Goal: Information Seeking & Learning: Find specific fact

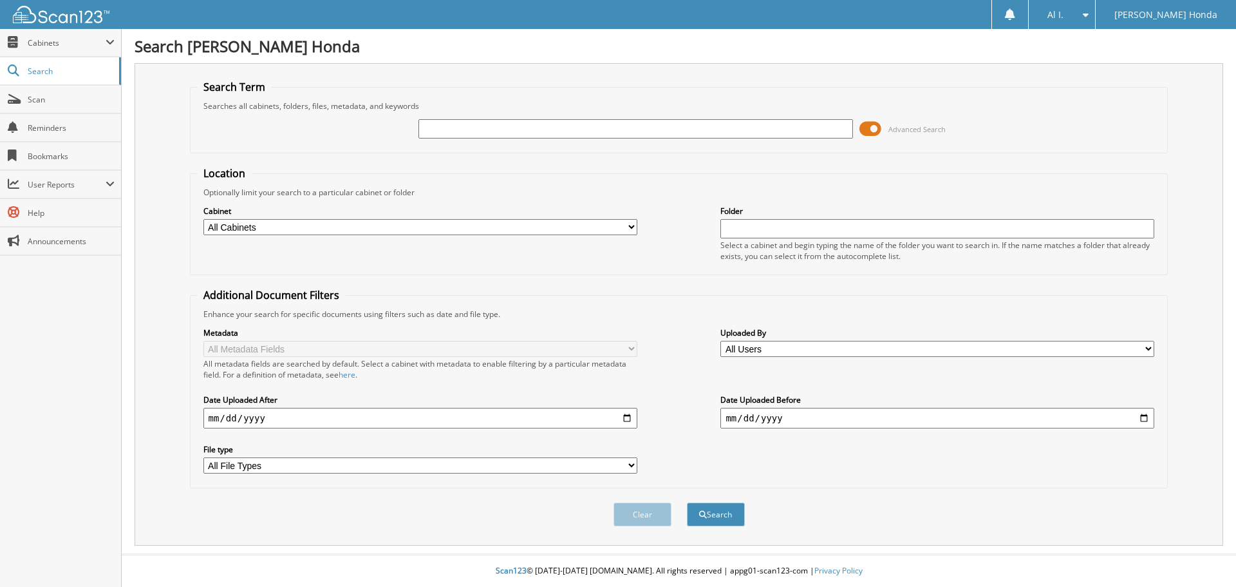
click at [523, 126] on input "text" at bounding box center [635, 128] width 434 height 19
type input "798327"
click at [725, 514] on button "Search" at bounding box center [716, 514] width 58 height 24
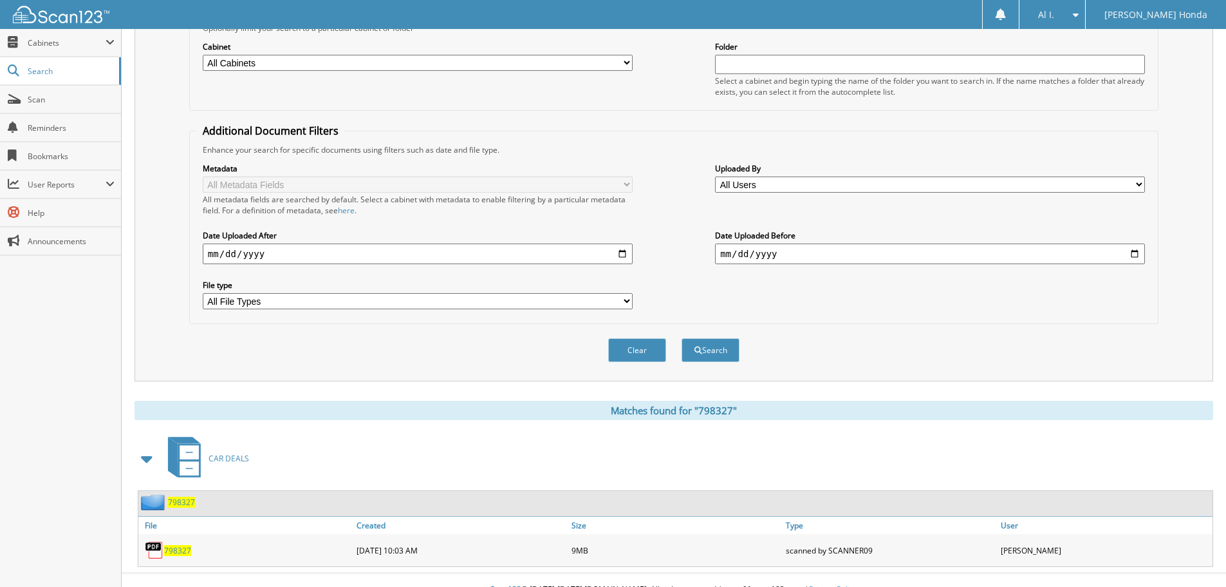
scroll to position [183, 0]
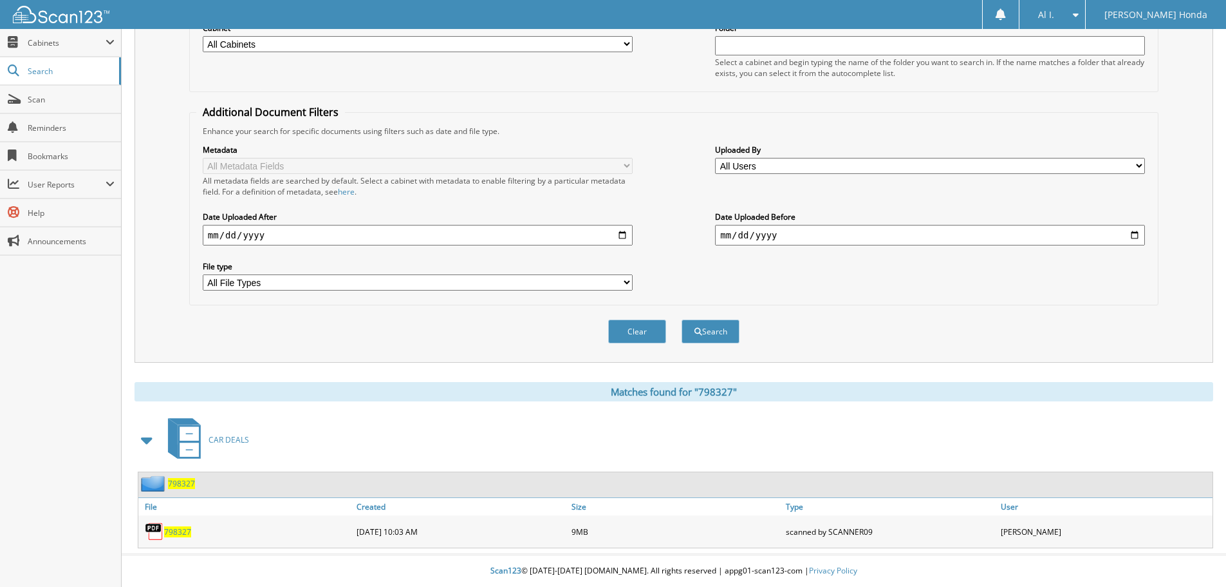
click at [182, 532] on span "798327" at bounding box center [177, 531] width 27 height 11
click at [643, 332] on button "Clear" at bounding box center [637, 331] width 58 height 24
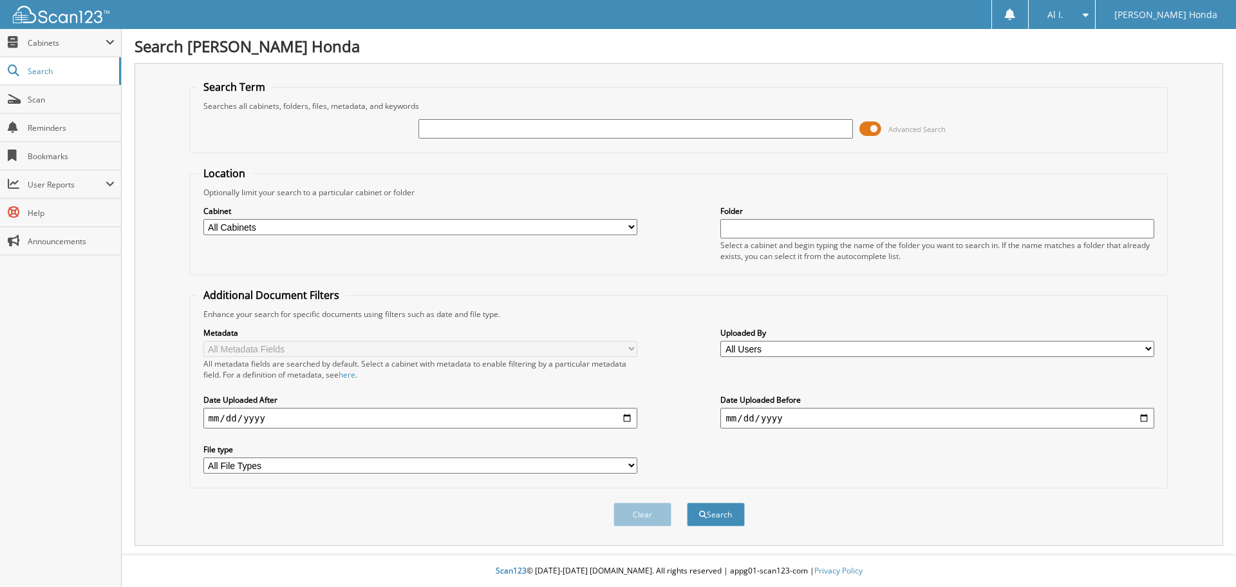
click at [527, 130] on input "text" at bounding box center [635, 128] width 434 height 19
type input "797020"
click at [715, 512] on button "Search" at bounding box center [716, 514] width 58 height 24
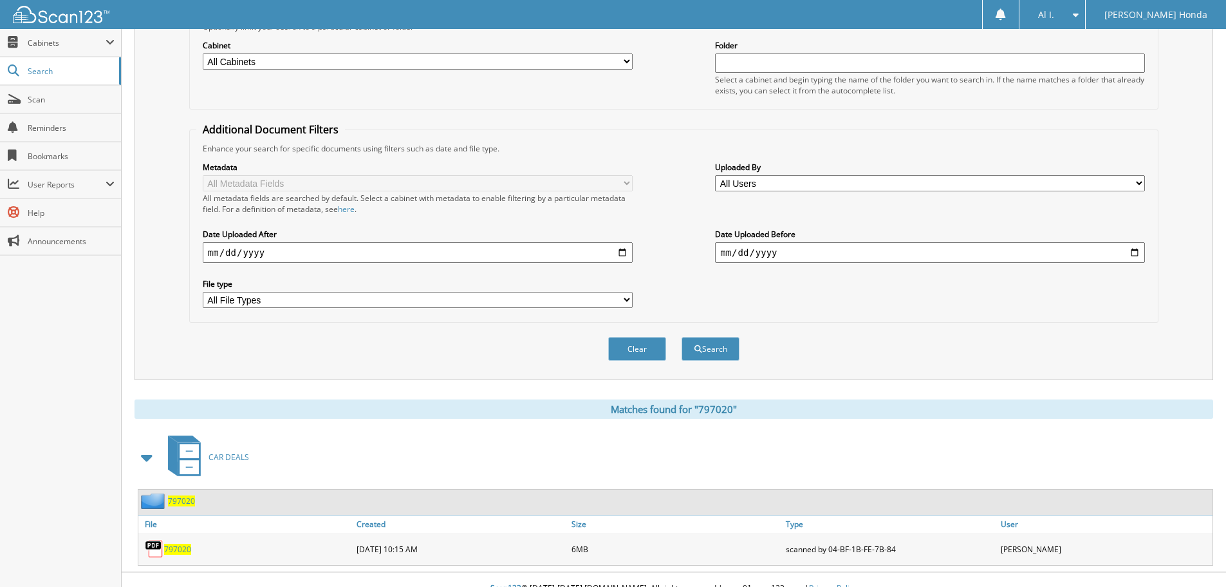
scroll to position [183, 0]
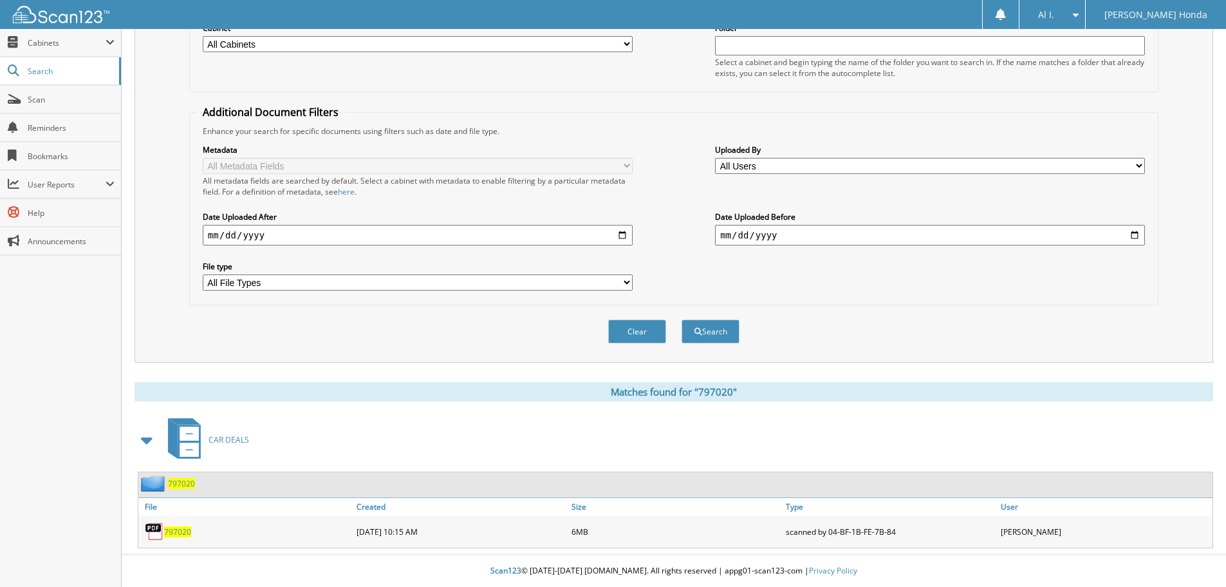
click at [178, 530] on span "797020" at bounding box center [177, 531] width 27 height 11
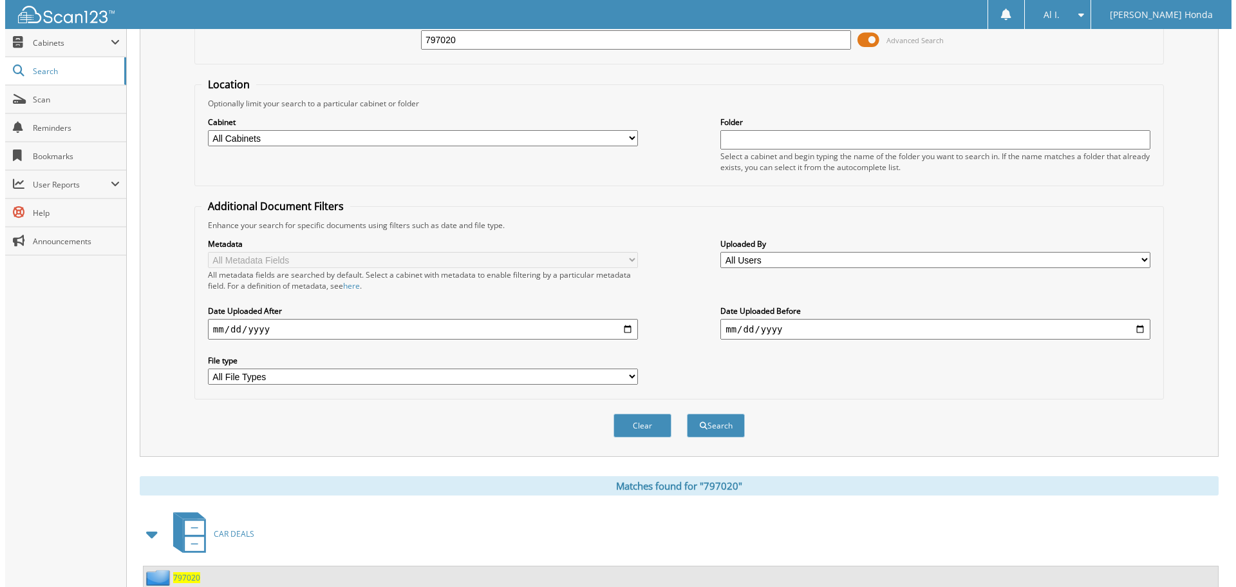
scroll to position [0, 0]
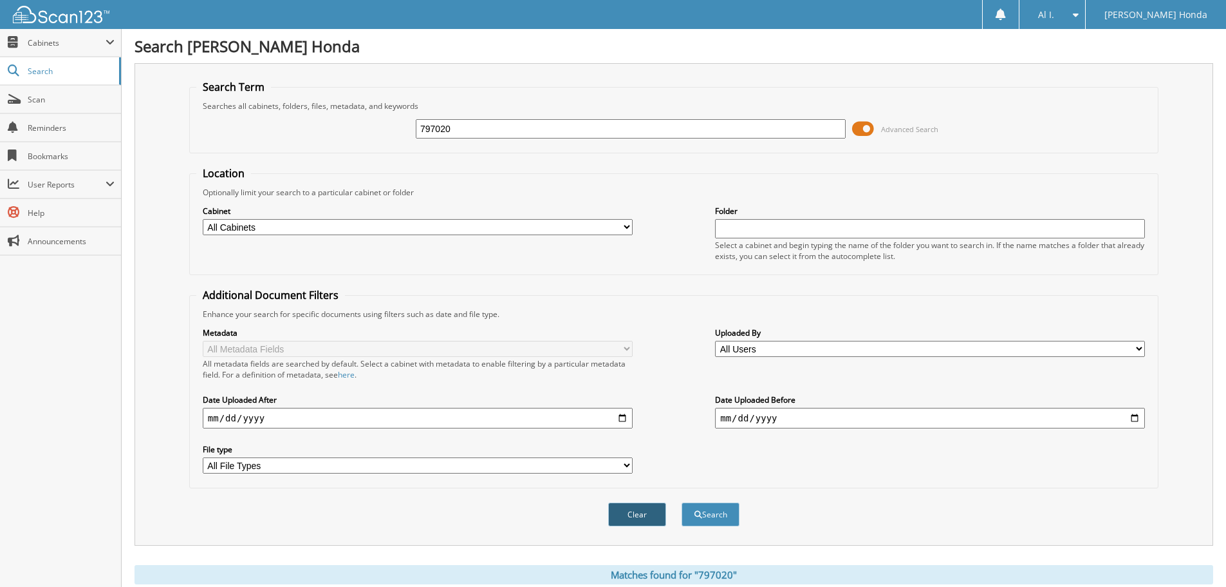
click at [621, 513] on button "Clear" at bounding box center [637, 514] width 58 height 24
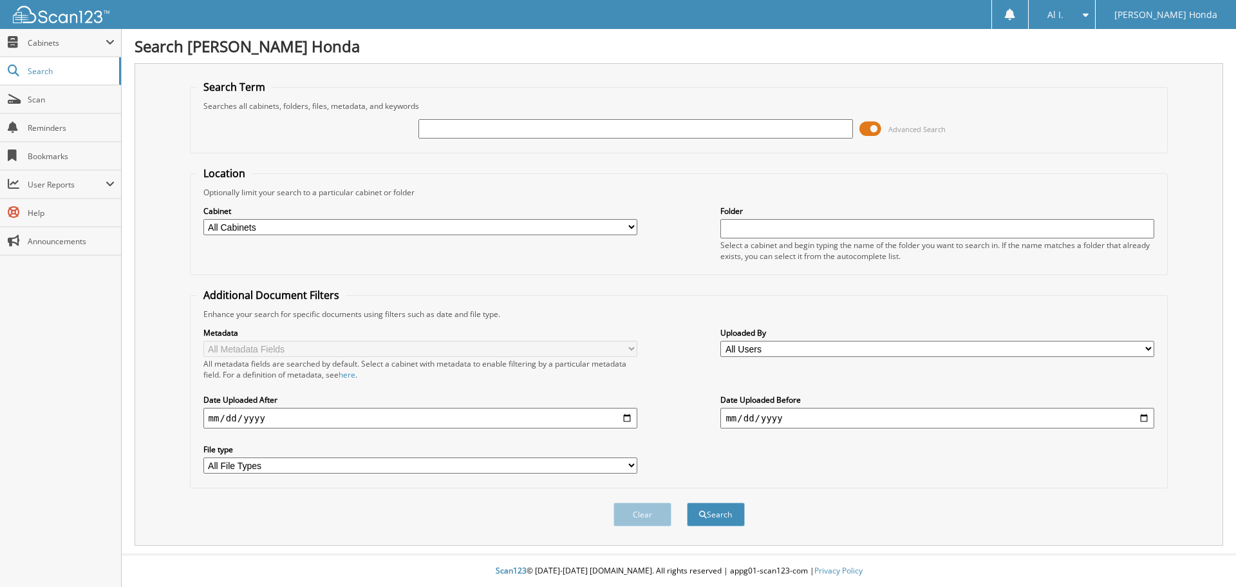
click at [446, 127] on input "text" at bounding box center [635, 128] width 434 height 19
type input "797019"
click at [718, 511] on button "Search" at bounding box center [716, 514] width 58 height 24
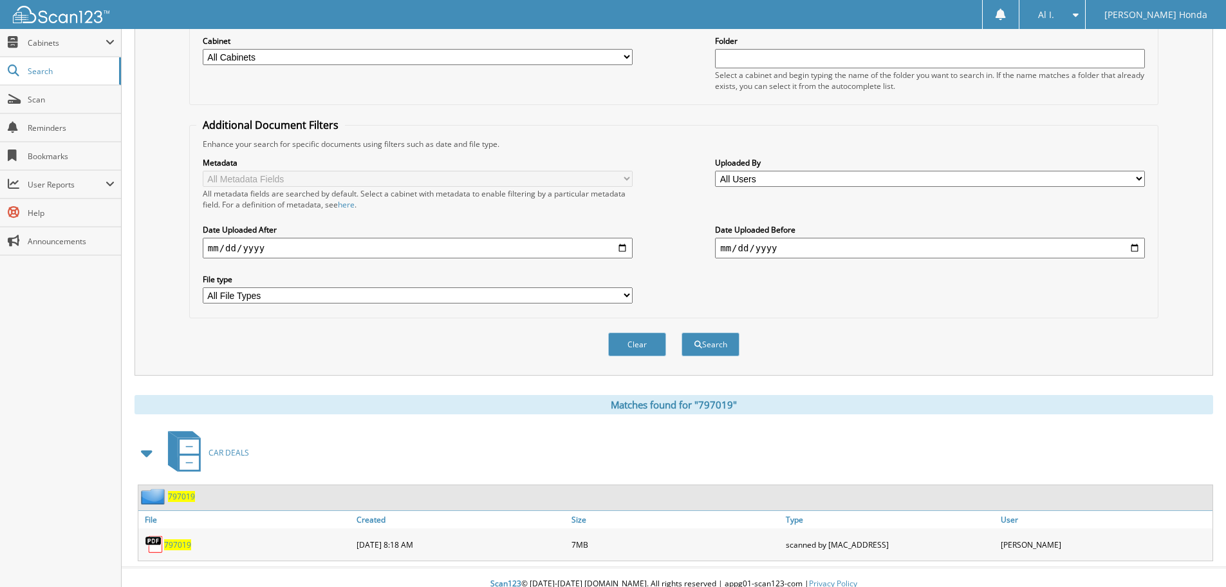
scroll to position [183, 0]
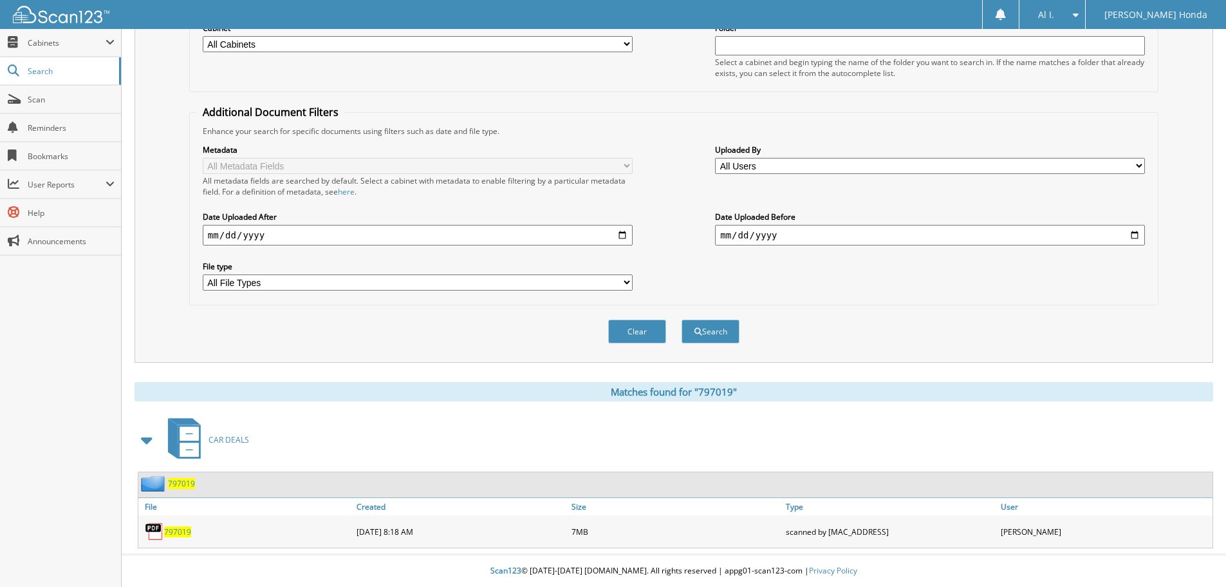
click at [177, 530] on span "797019" at bounding box center [177, 531] width 27 height 11
